Goal: Information Seeking & Learning: Learn about a topic

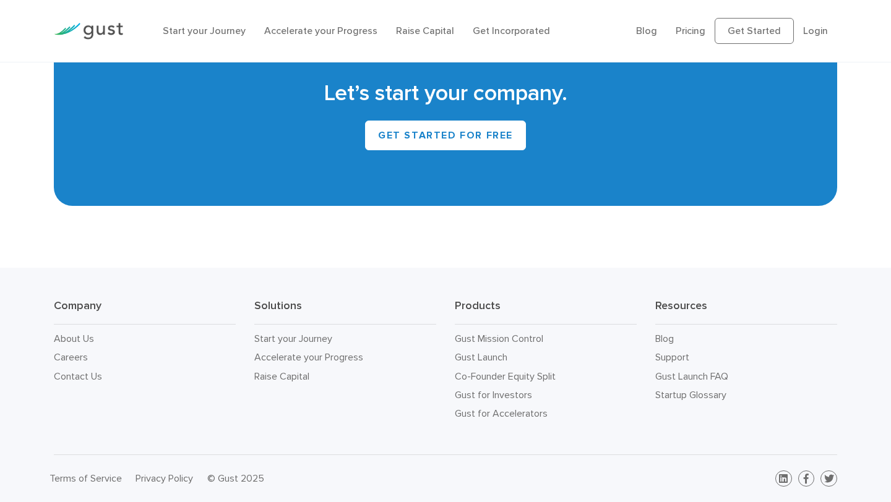
scroll to position [5455, 0]
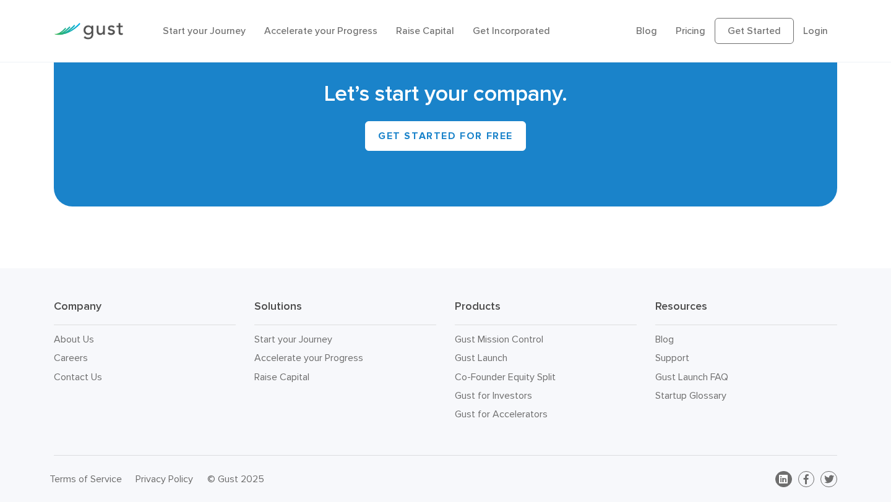
click at [785, 481] on icon at bounding box center [783, 480] width 9 height 10
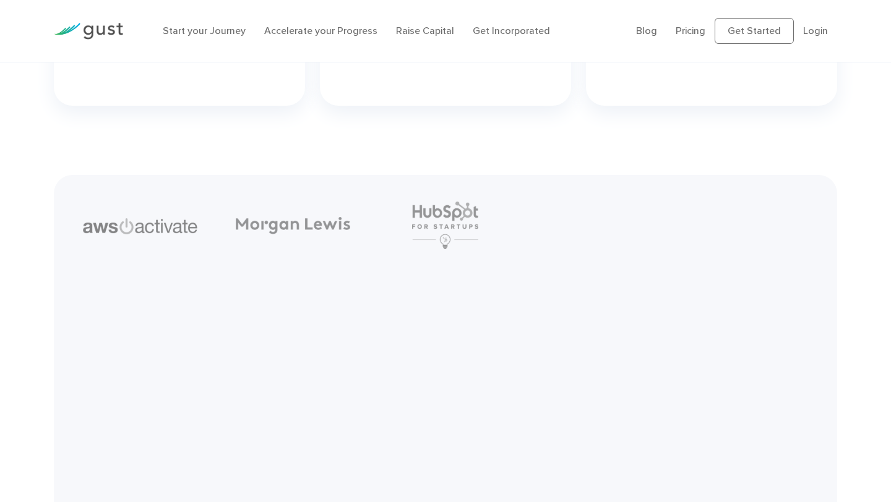
scroll to position [2725, 0]
click at [697, 28] on link "Pricing" at bounding box center [691, 31] width 30 height 12
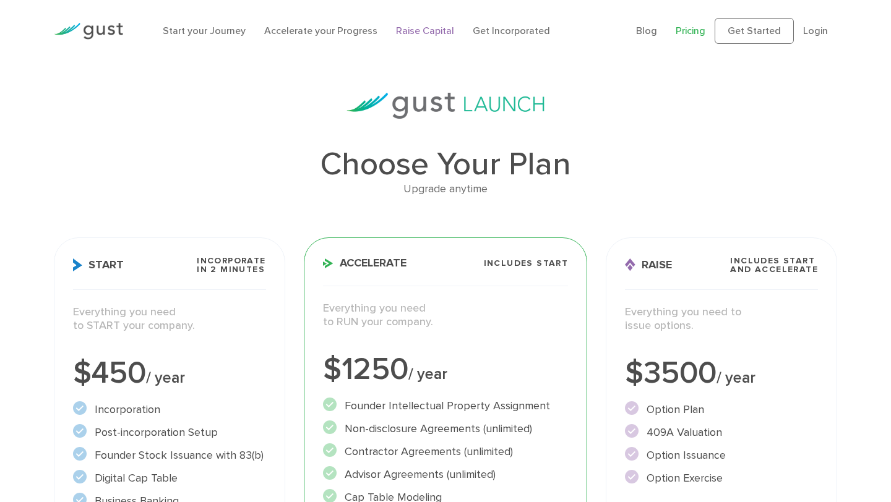
click at [416, 32] on link "Raise Capital" at bounding box center [425, 31] width 58 height 12
